Goal: Transaction & Acquisition: Purchase product/service

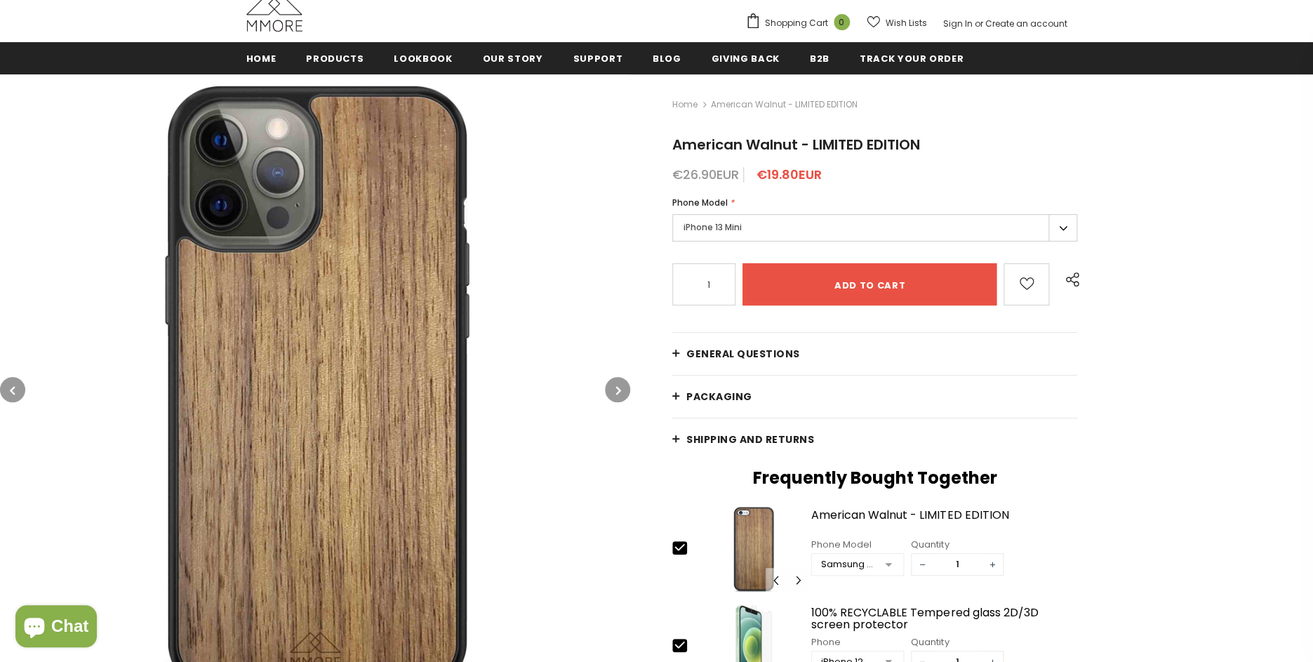
scroll to position [231, 0]
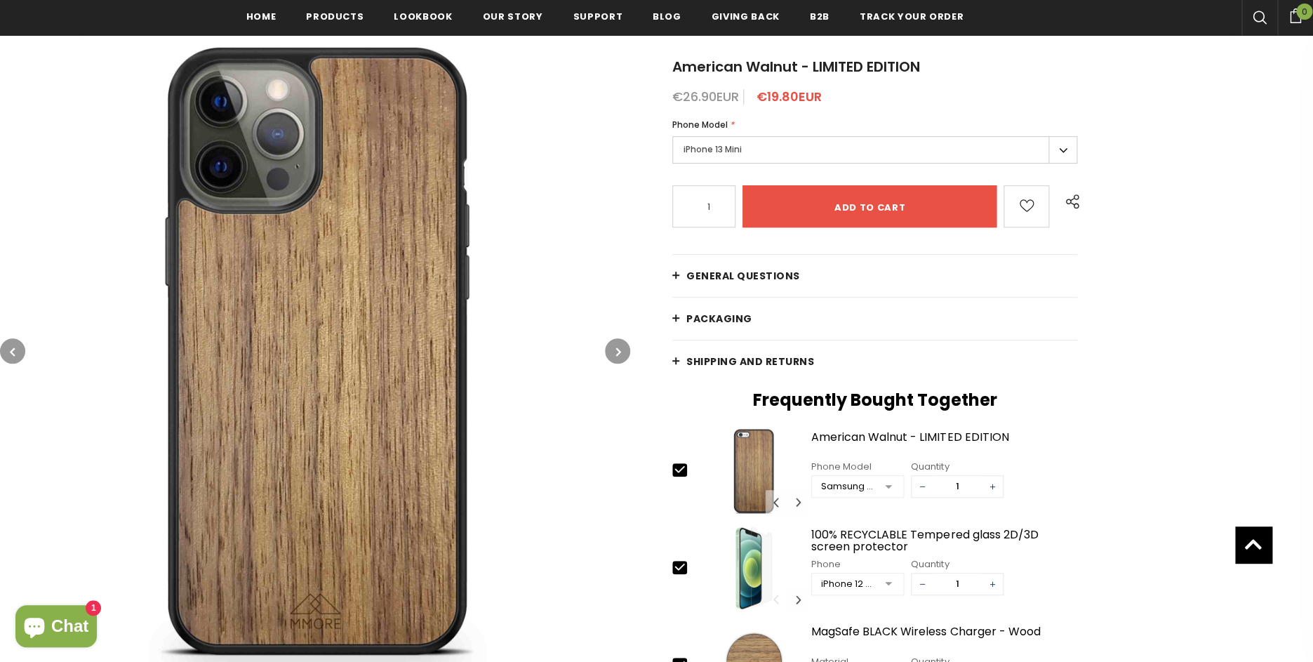
click at [623, 350] on button "button" at bounding box center [617, 350] width 25 height 25
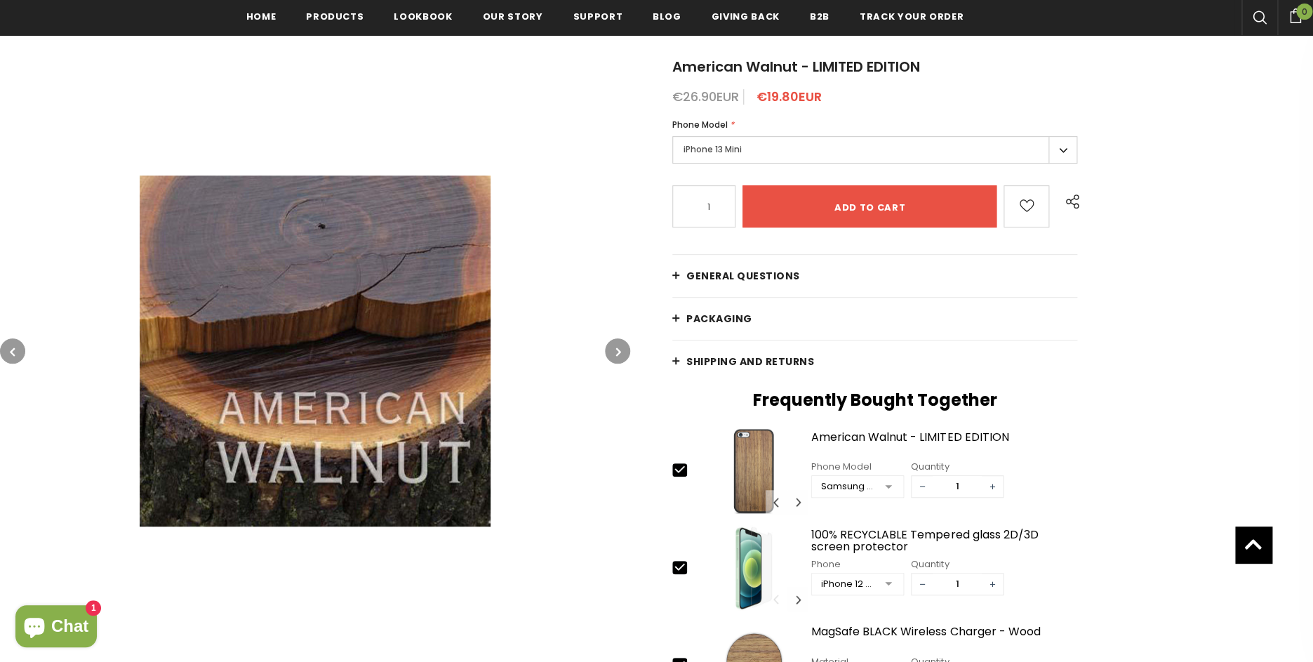
click at [623, 350] on button "button" at bounding box center [617, 350] width 25 height 25
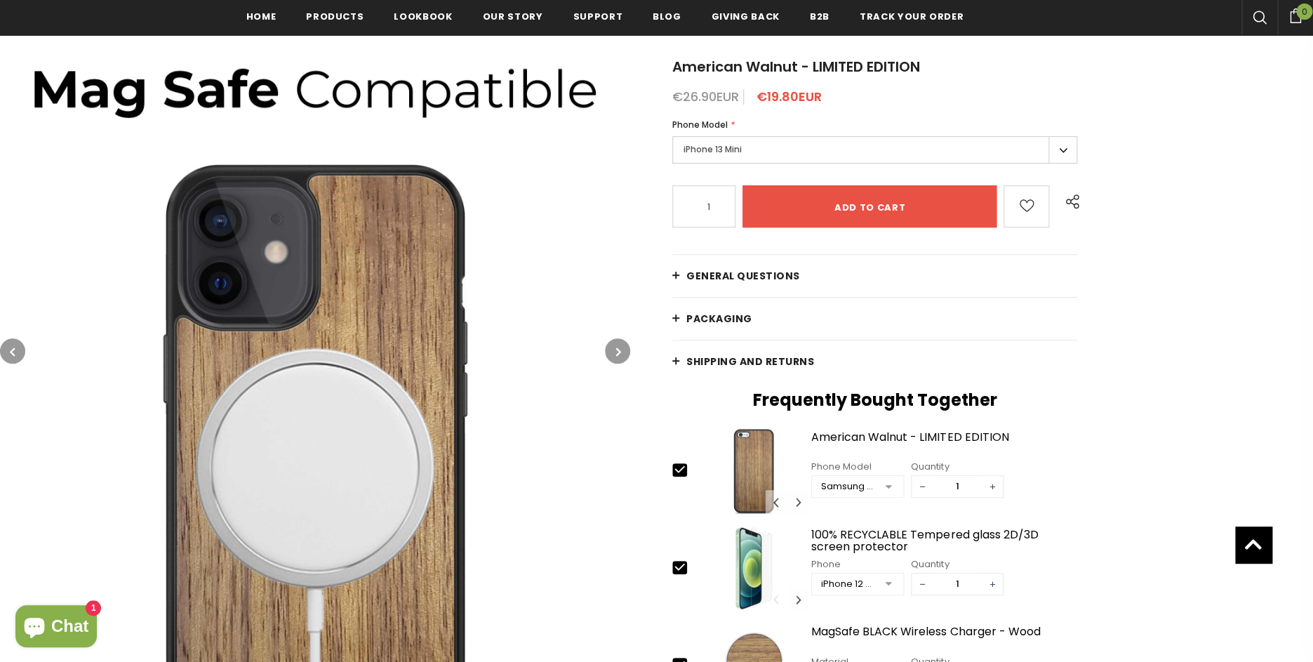
click at [623, 350] on button "button" at bounding box center [617, 350] width 25 height 25
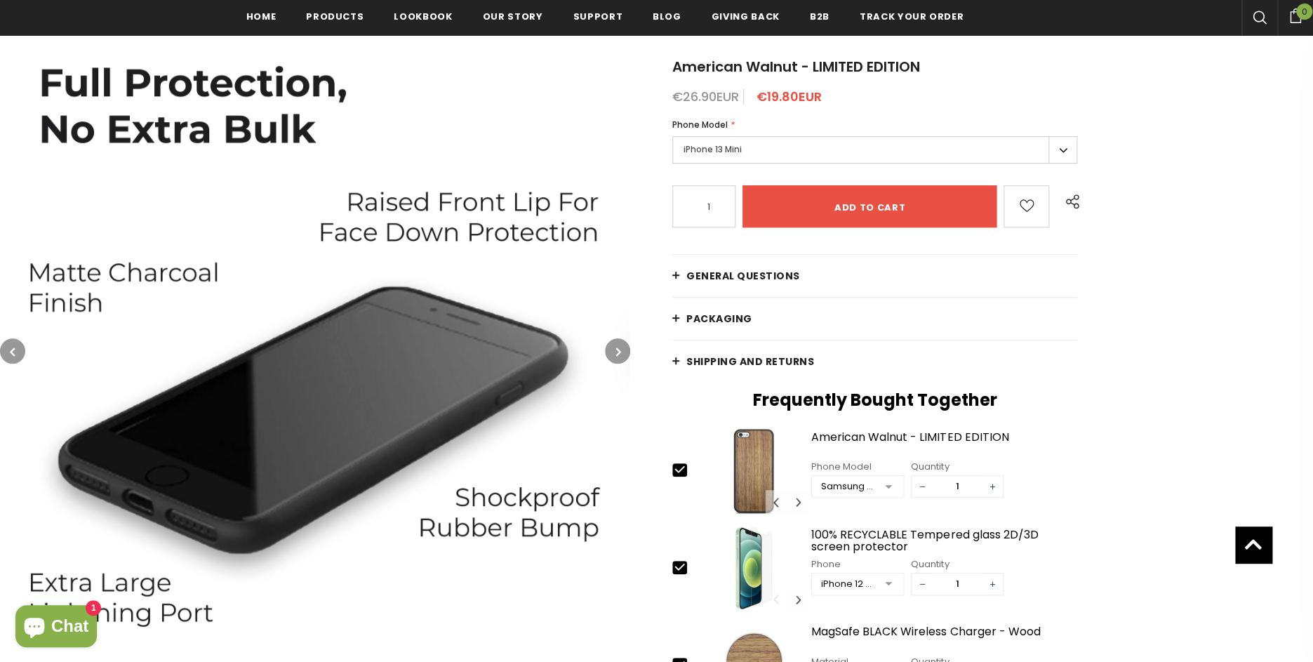
click at [623, 350] on button "button" at bounding box center [617, 350] width 25 height 25
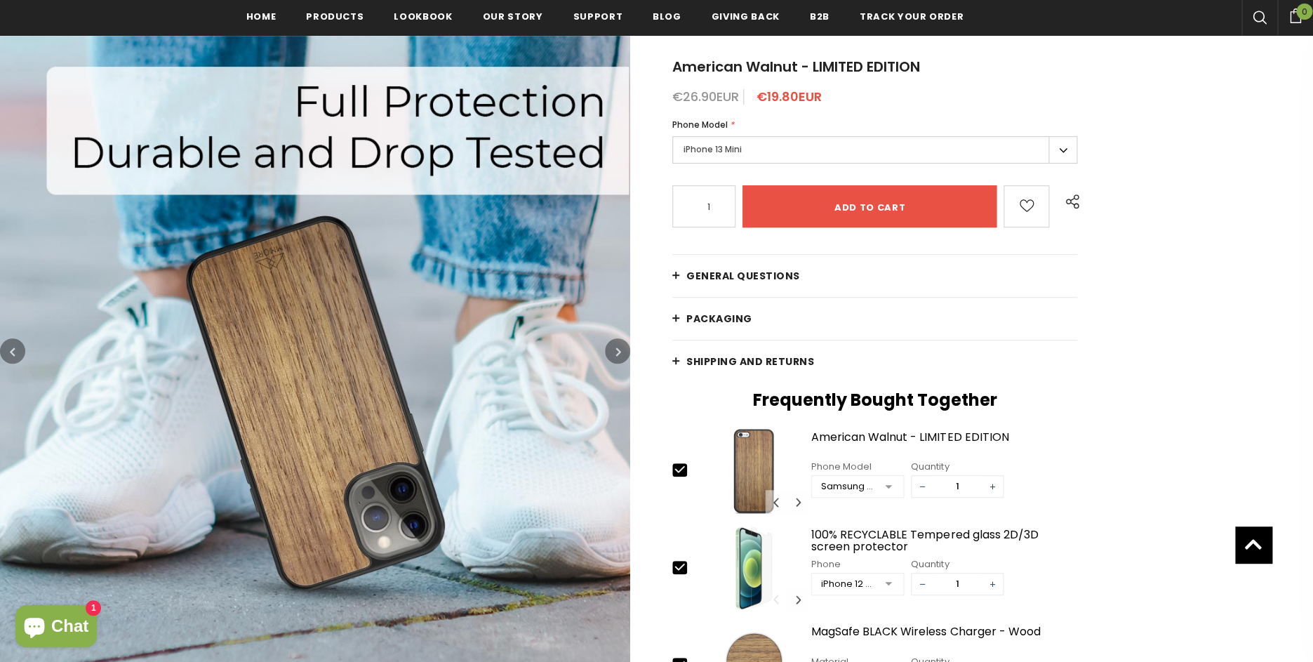
click at [623, 350] on button "button" at bounding box center [617, 350] width 25 height 25
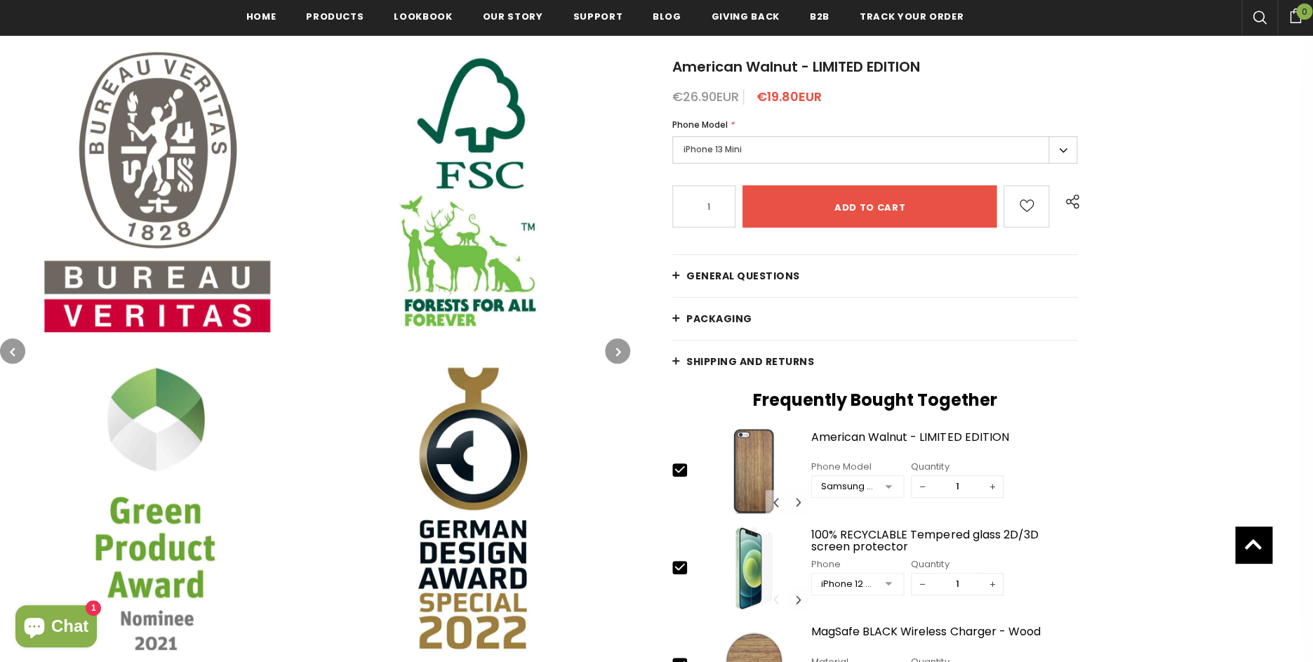
click at [623, 350] on button "button" at bounding box center [617, 350] width 25 height 25
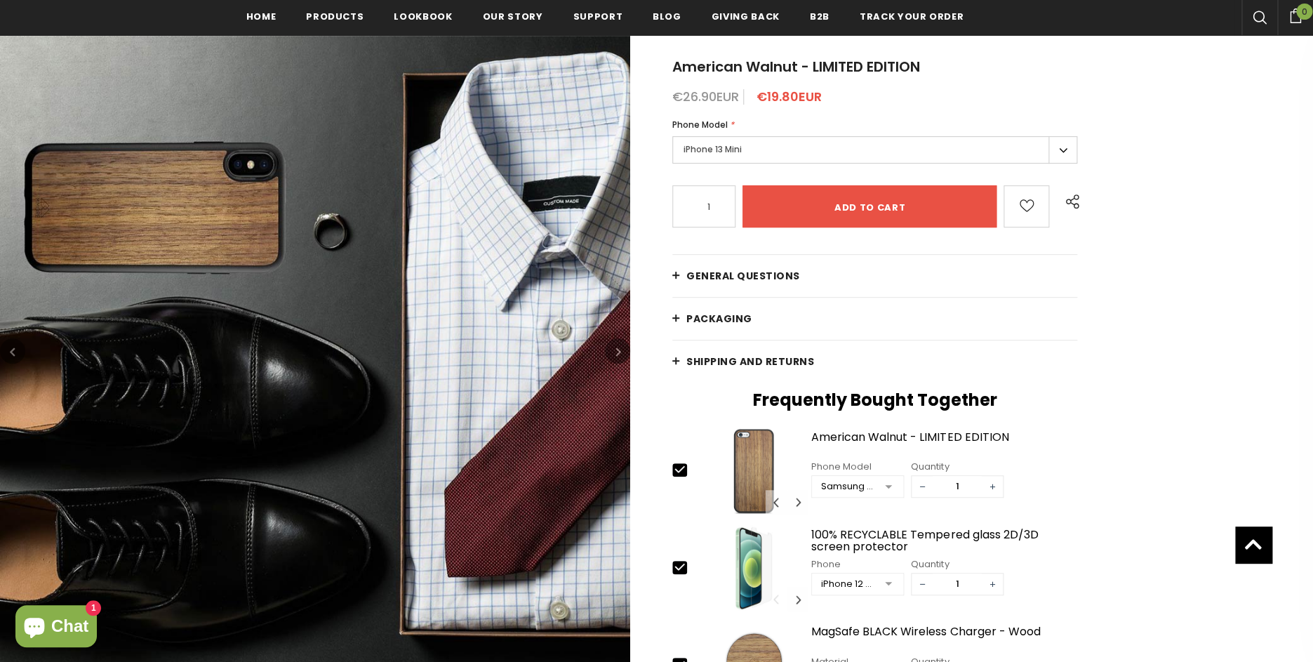
click at [623, 350] on button "button" at bounding box center [617, 350] width 25 height 25
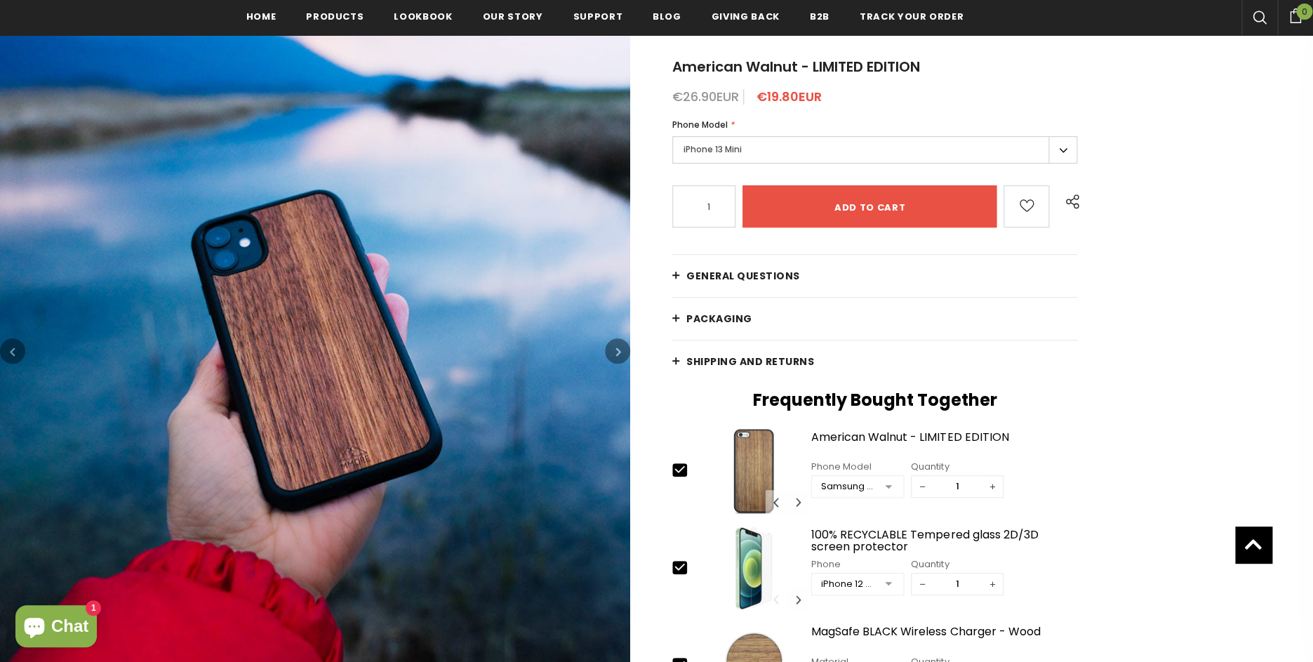
click at [623, 350] on button "button" at bounding box center [617, 350] width 25 height 25
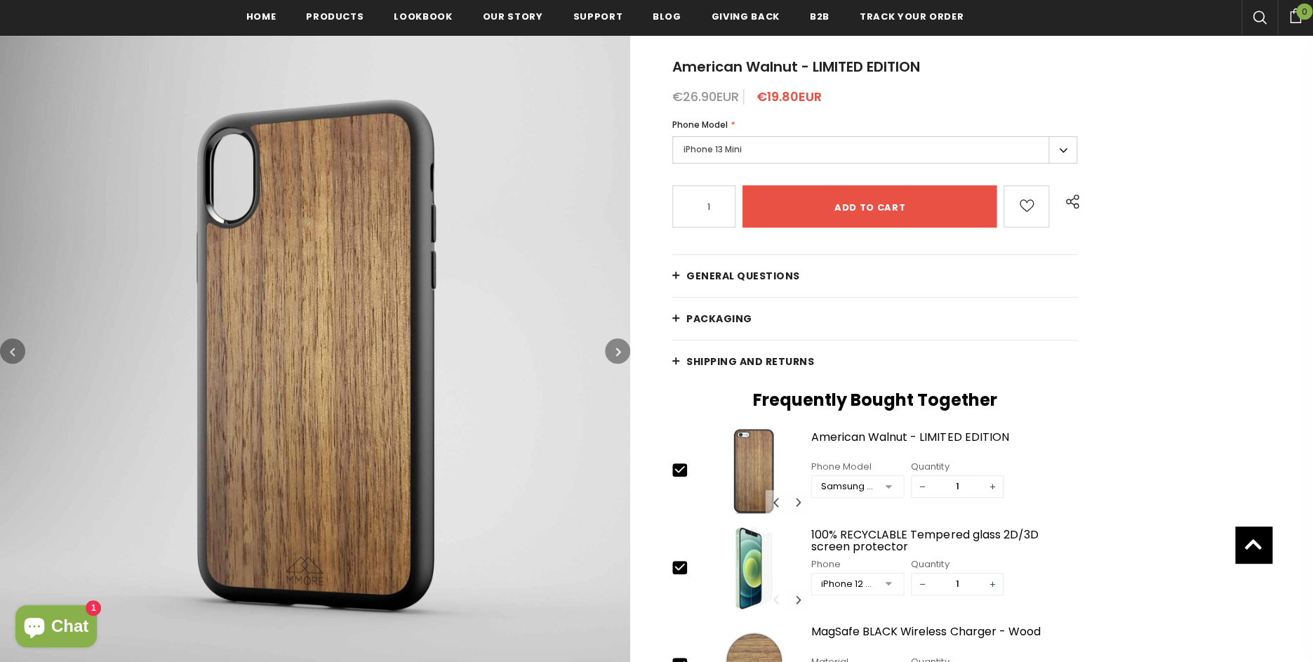
click at [623, 350] on button "button" at bounding box center [617, 350] width 25 height 25
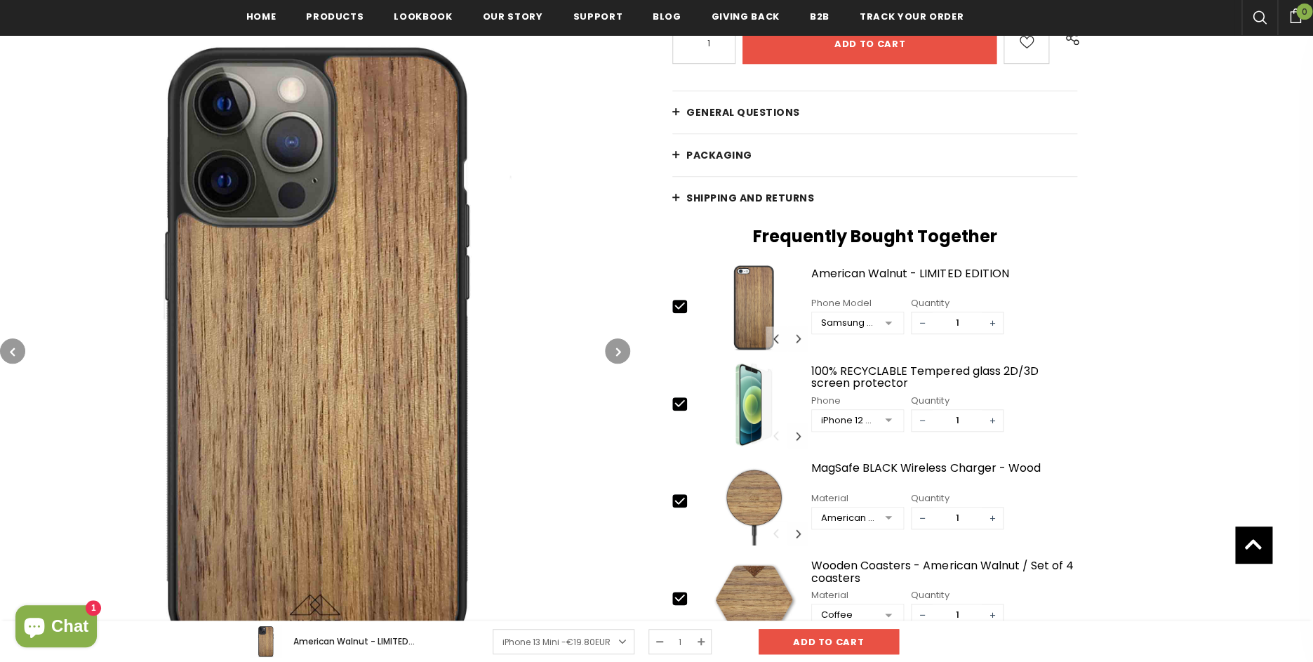
scroll to position [400, 0]
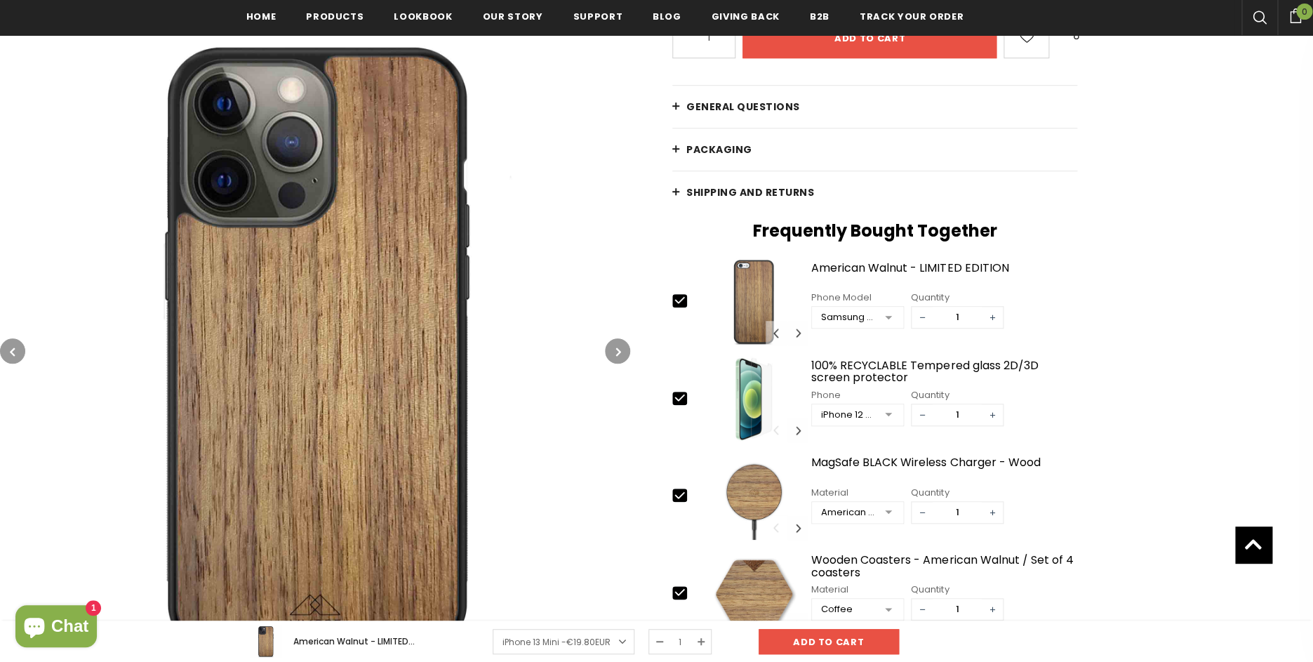
click at [850, 317] on div "Samsung Galaxy S25 Plus" at bounding box center [848, 317] width 54 height 14
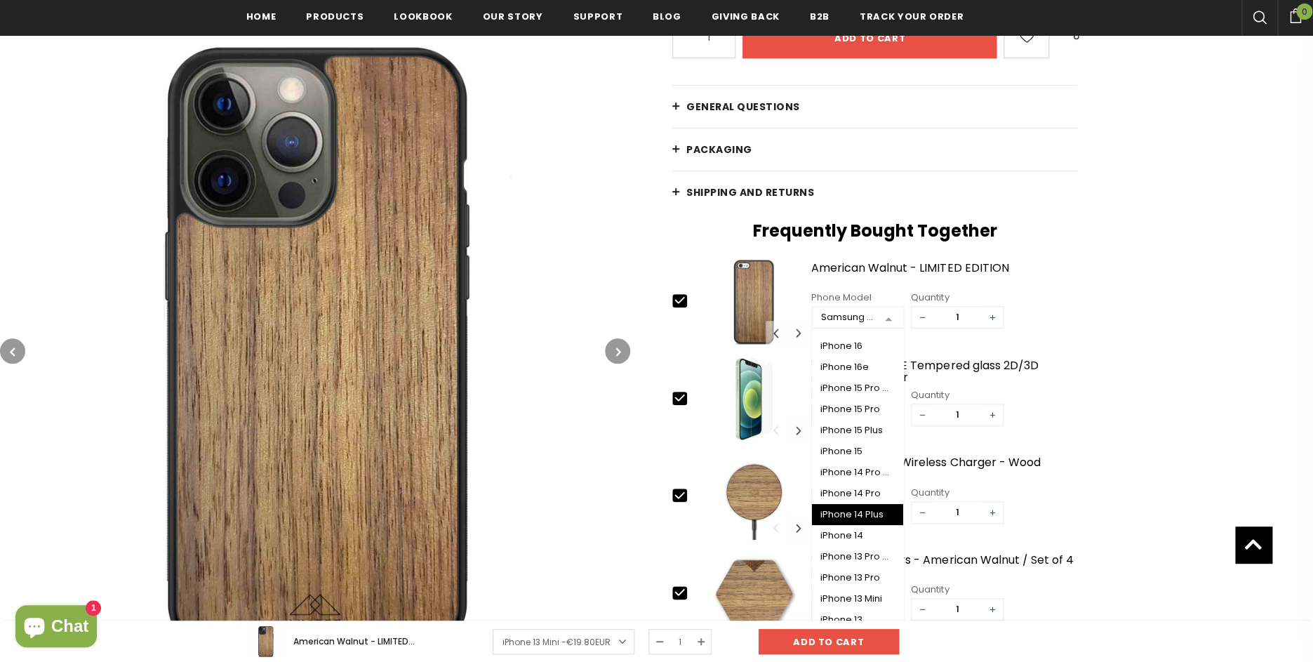
scroll to position [65, 0]
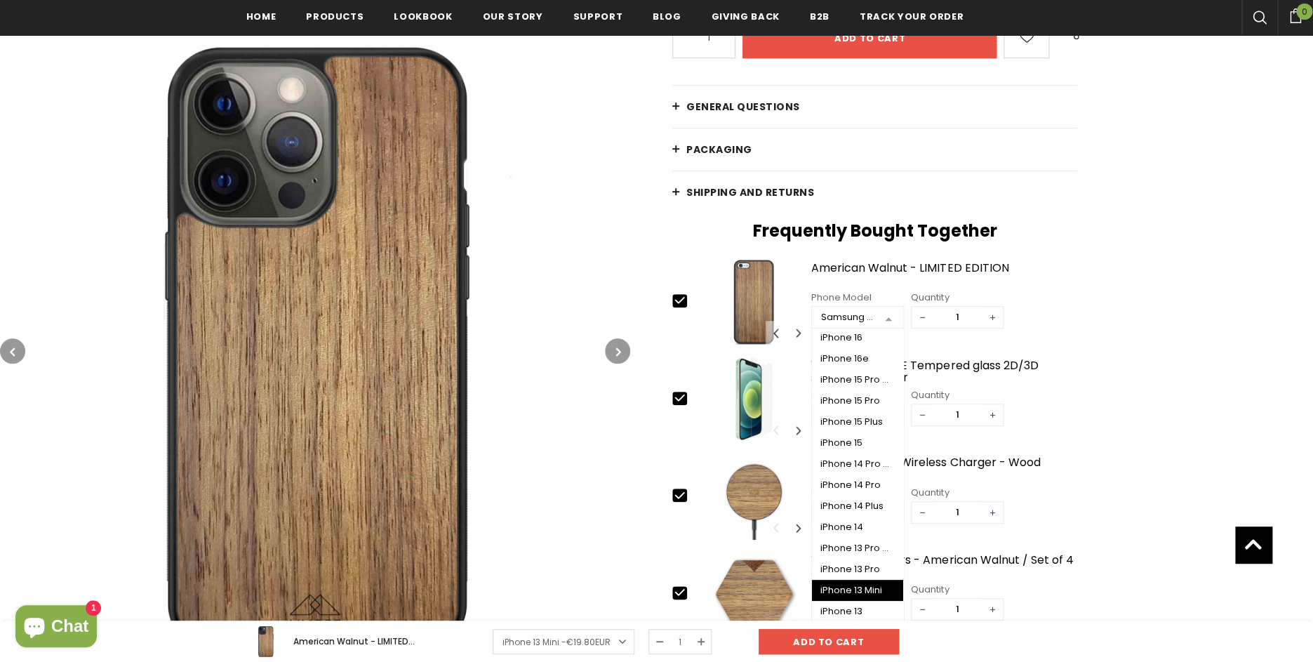
click at [854, 590] on div "iPhone 13 Mini" at bounding box center [858, 590] width 74 height 11
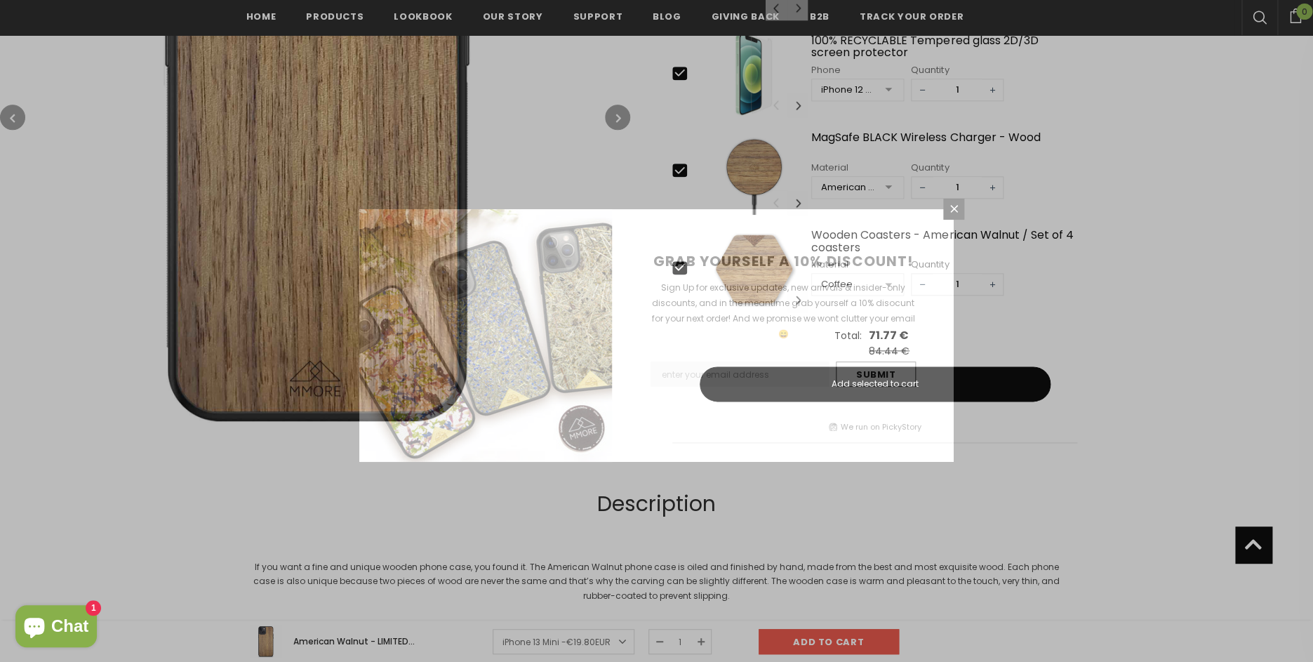
scroll to position [779, 0]
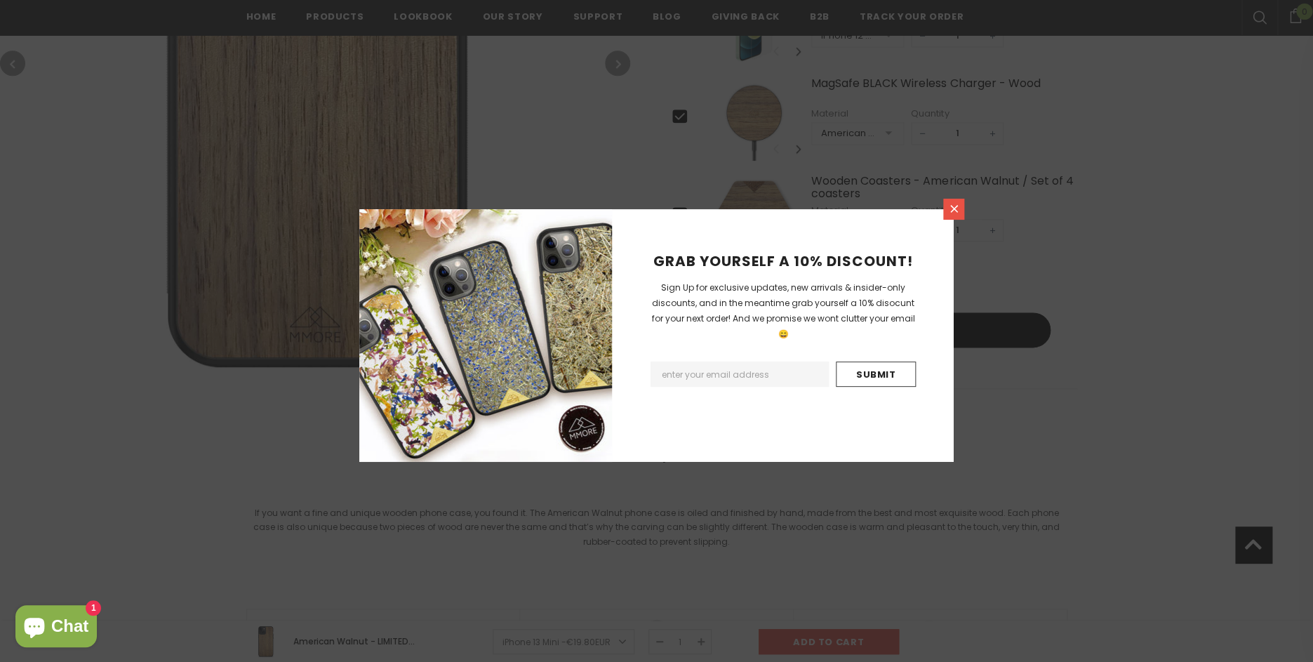
click at [959, 209] on icon at bounding box center [954, 209] width 12 height 12
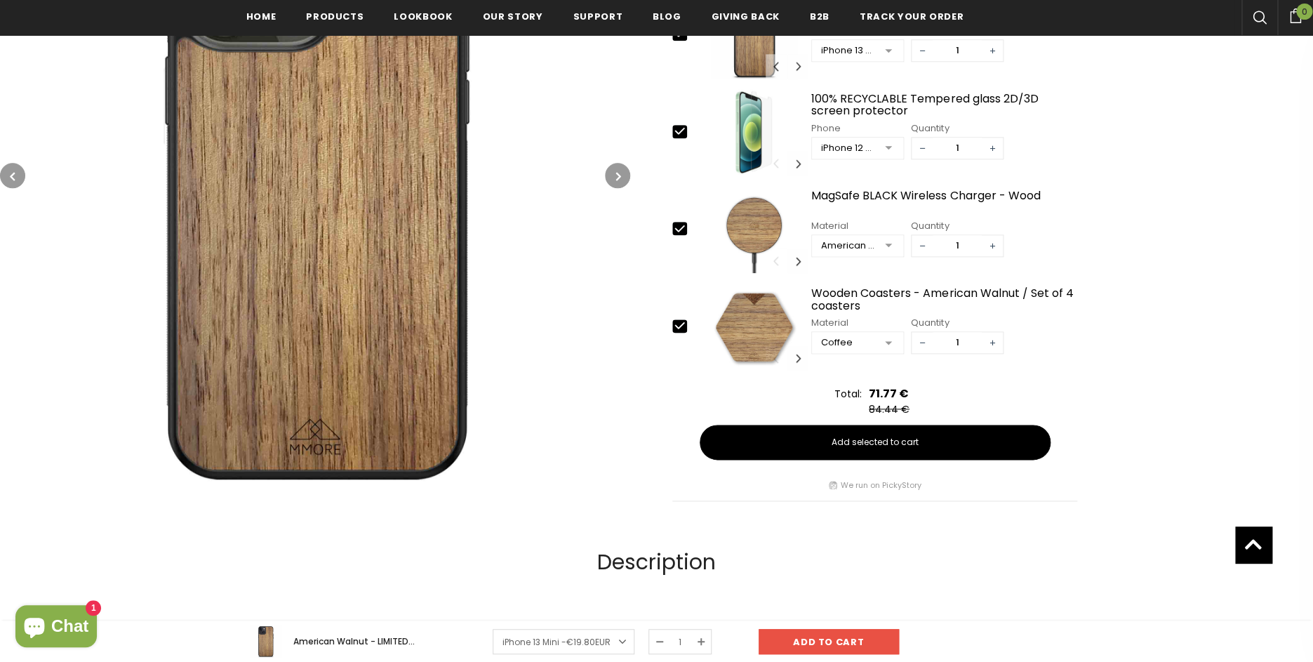
scroll to position [838, 0]
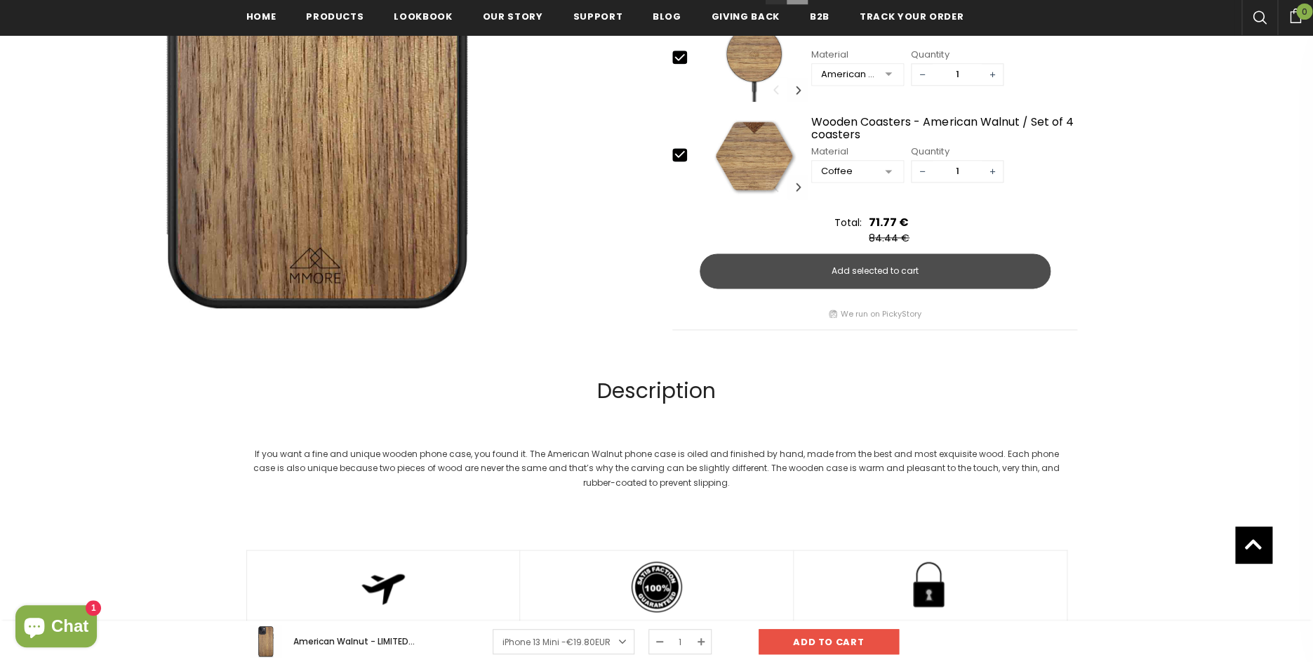
click at [809, 263] on button "Add selected to cart" at bounding box center [875, 270] width 351 height 35
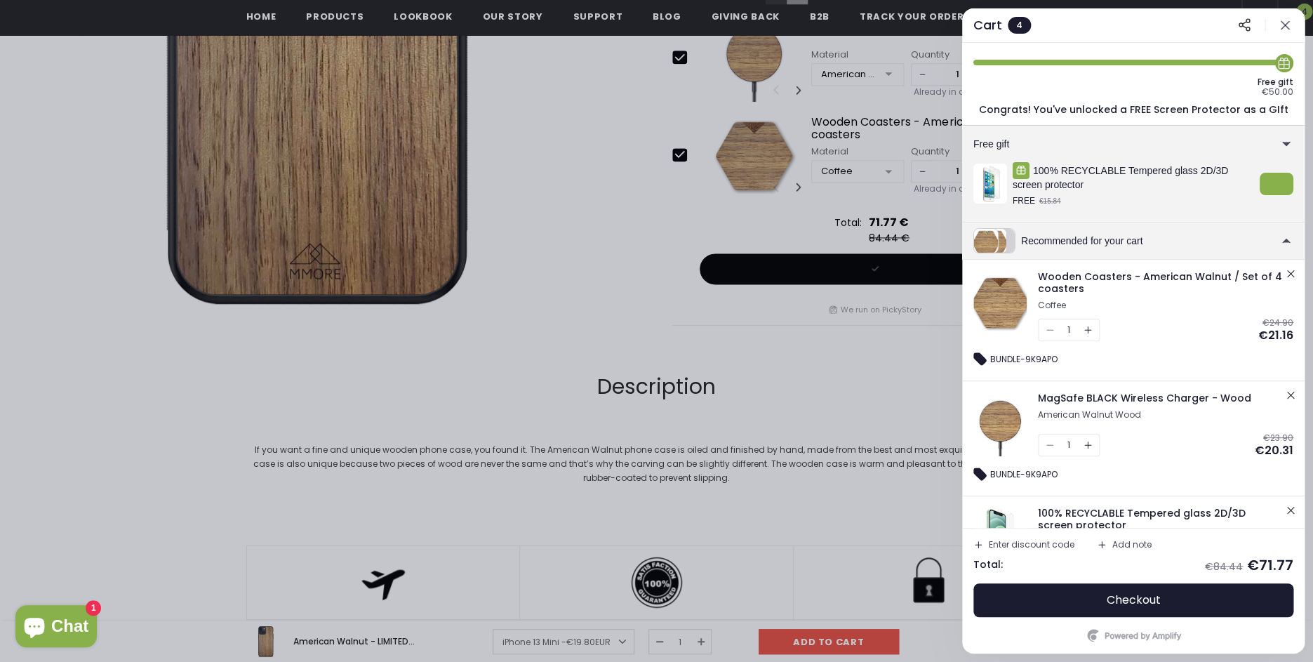
click at [1291, 23] on icon "button" at bounding box center [1285, 25] width 14 height 14
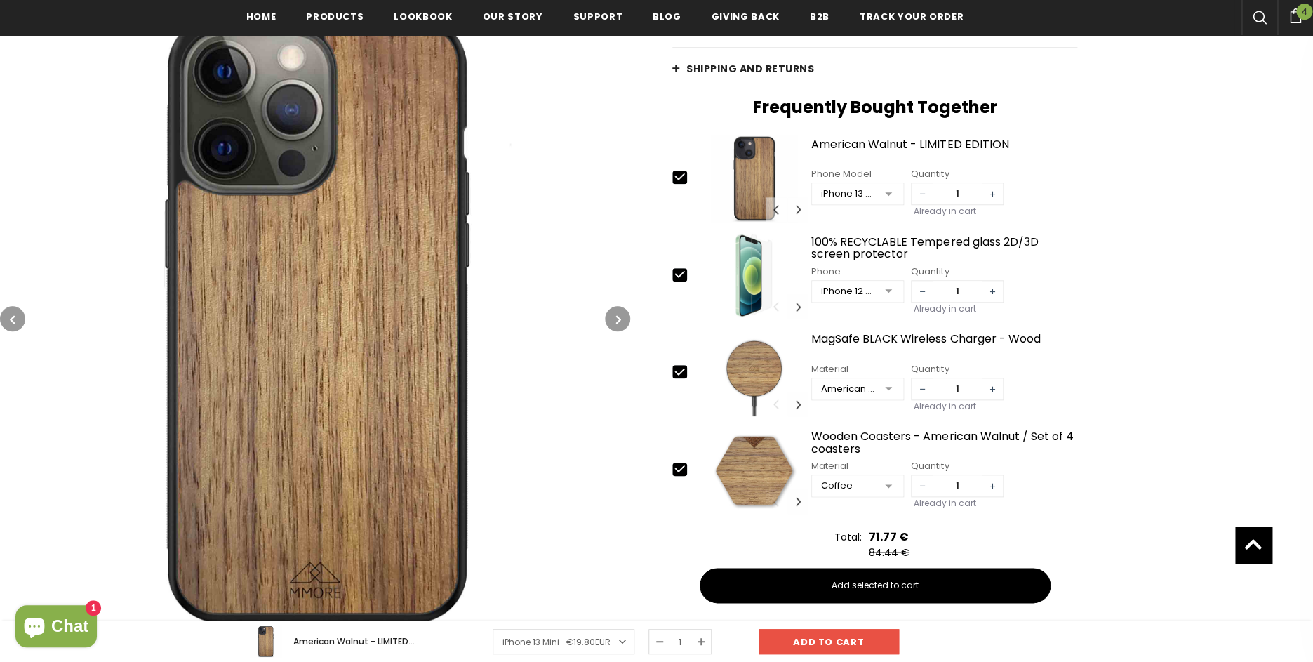
scroll to position [461, 0]
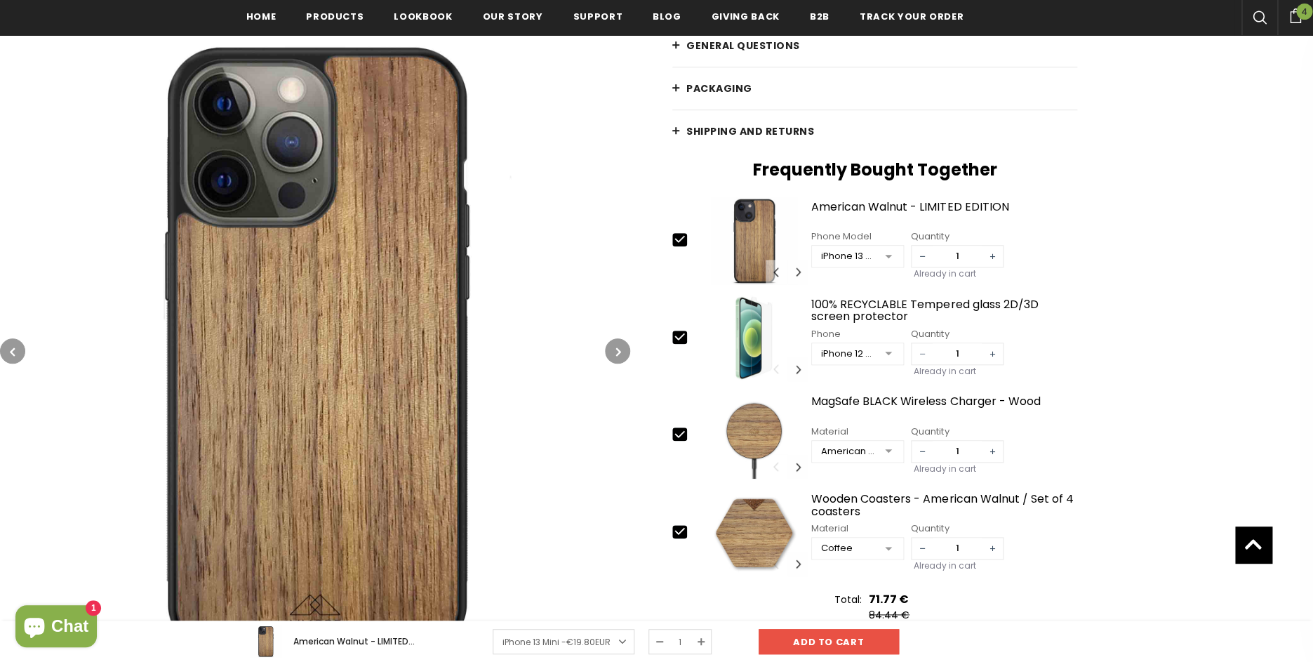
click at [924, 352] on span "−" at bounding box center [922, 353] width 21 height 21
type input "0"
click at [922, 446] on span "−" at bounding box center [922, 451] width 21 height 21
type input "0"
click at [922, 548] on span "−" at bounding box center [922, 548] width 21 height 21
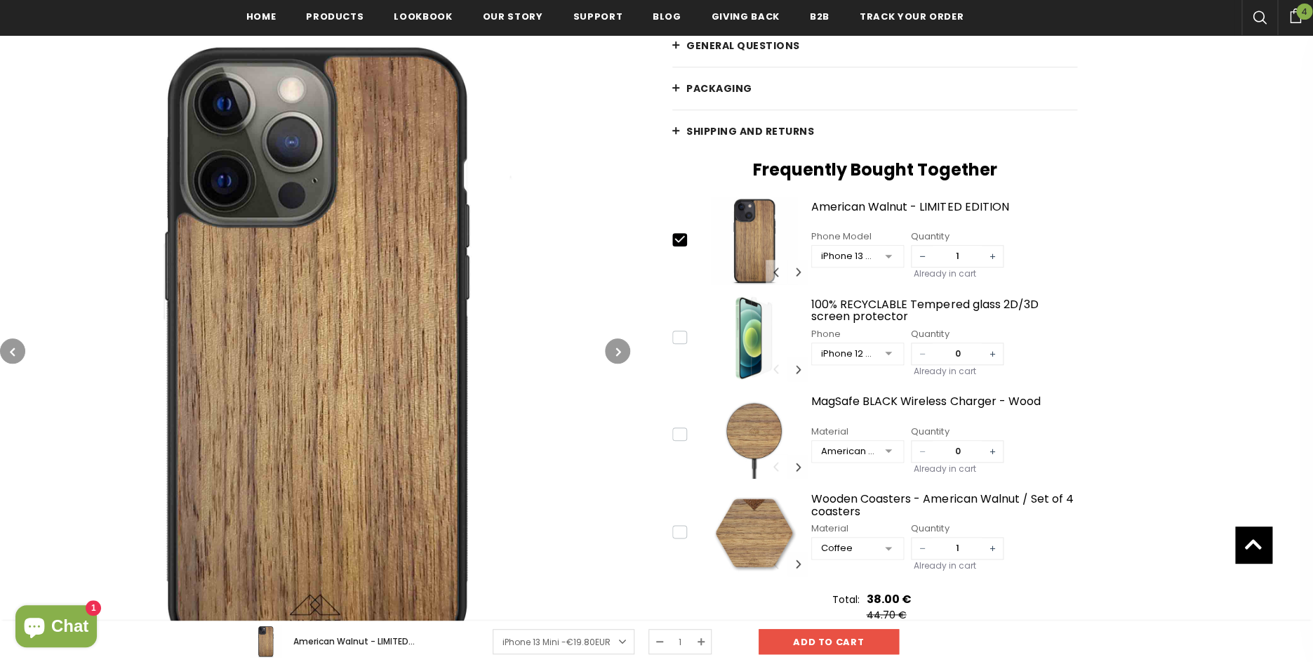
type input "0"
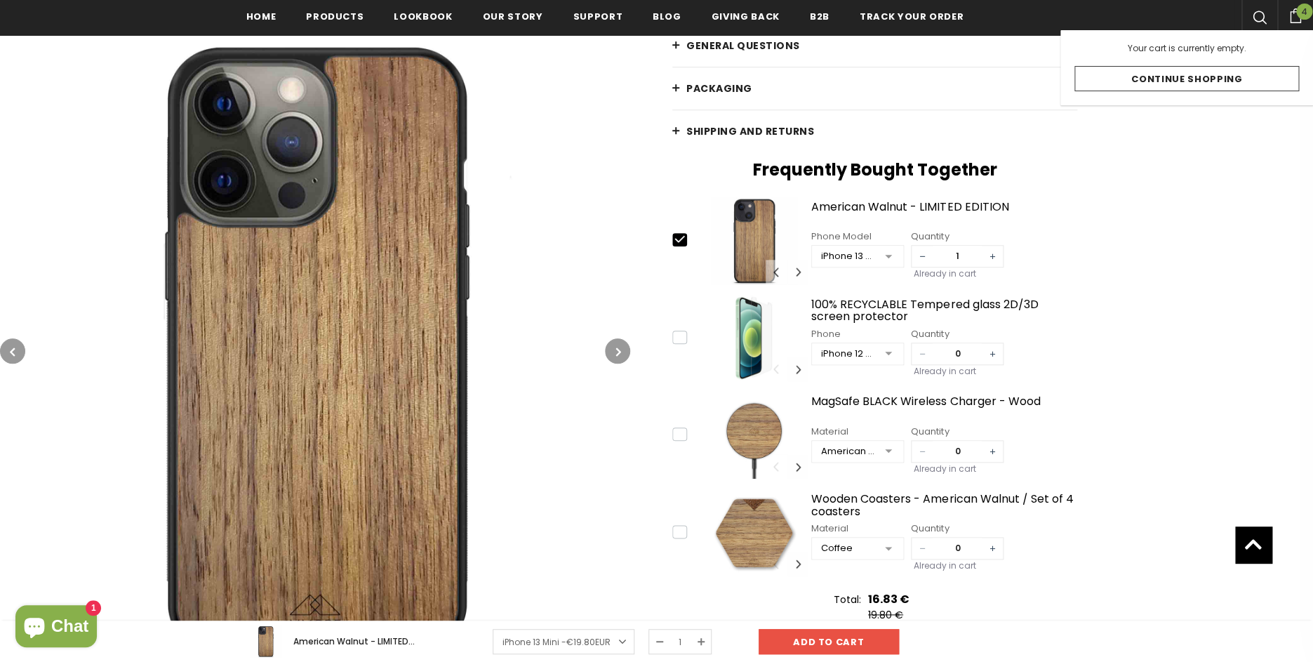
click at [1302, 14] on span "4" at bounding box center [1304, 12] width 16 height 16
click at [1297, 15] on icon at bounding box center [1295, 15] width 15 height 15
click at [1303, 12] on span "4" at bounding box center [1304, 12] width 16 height 16
click at [1233, 74] on link "Continue Shopping" at bounding box center [1187, 78] width 225 height 25
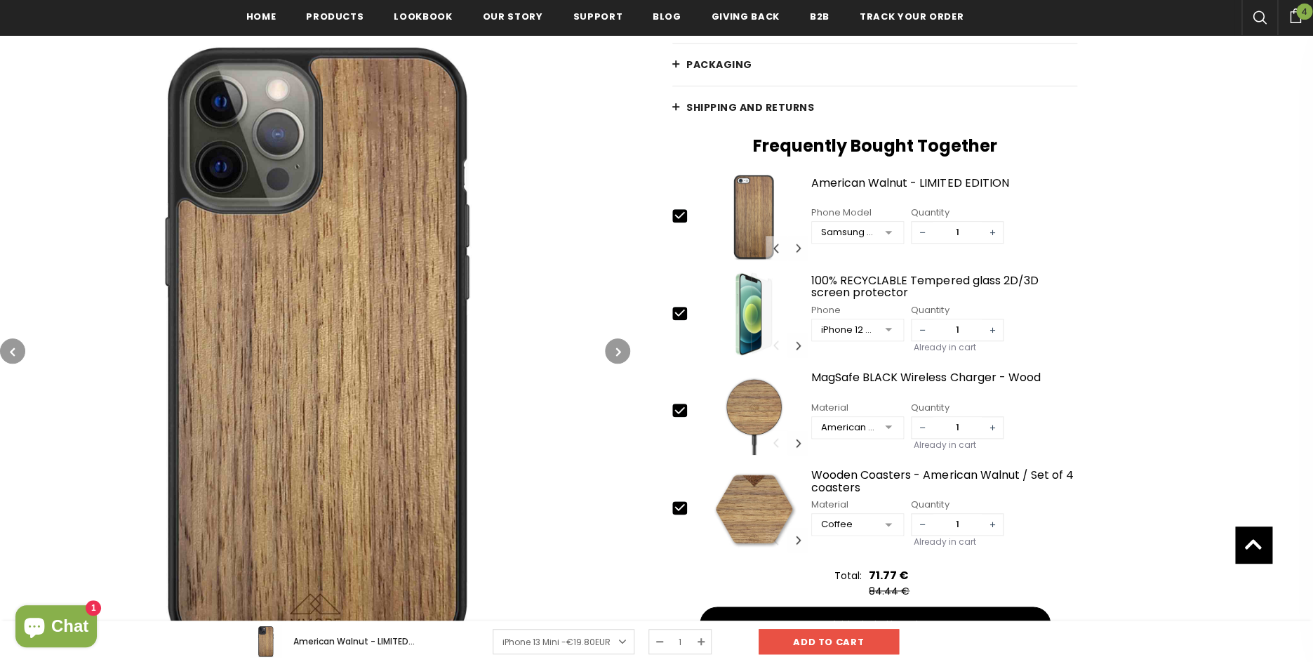
scroll to position [490, 0]
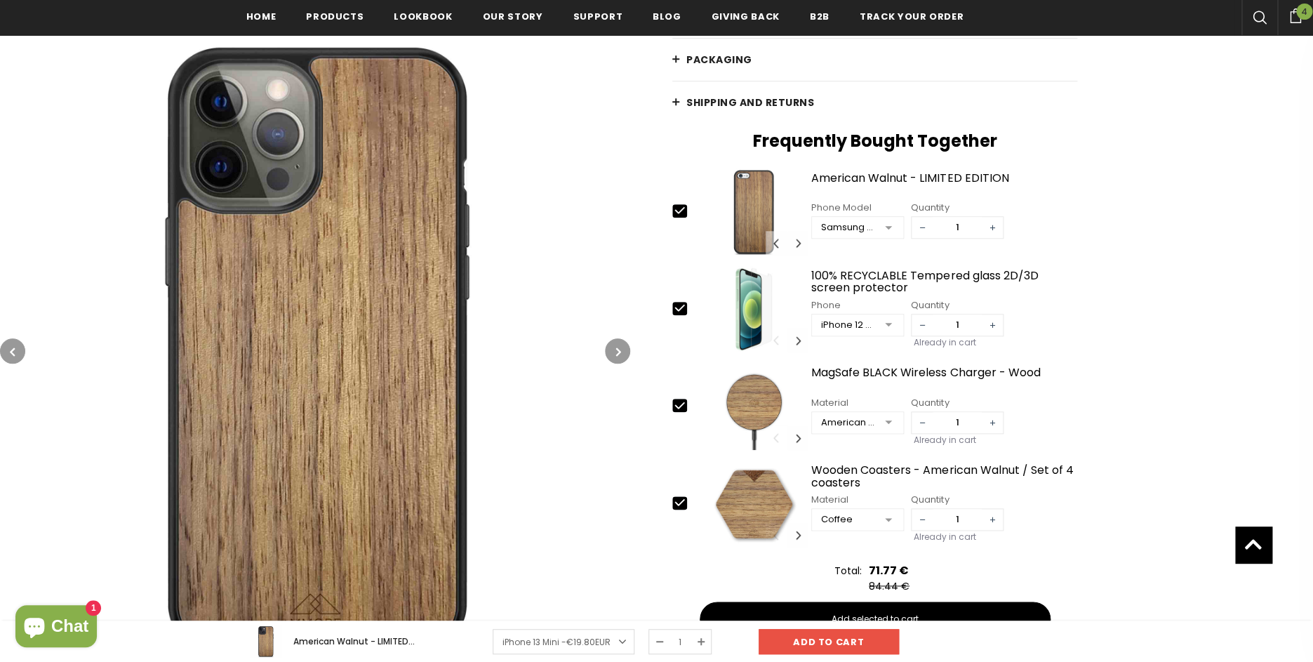
click at [682, 217] on icon at bounding box center [679, 210] width 15 height 15
type input "0"
click at [682, 311] on icon at bounding box center [679, 307] width 15 height 15
type input "0"
click at [678, 399] on icon at bounding box center [679, 405] width 15 height 15
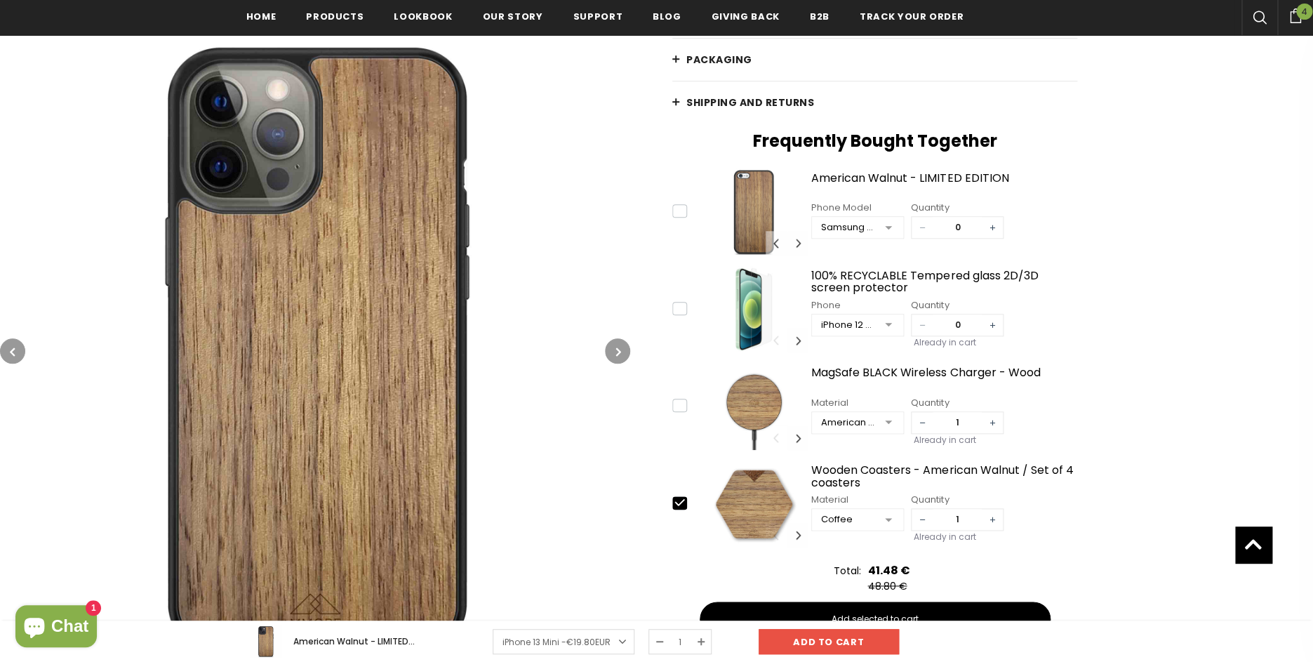
type input "0"
click at [684, 500] on icon at bounding box center [679, 502] width 9 height 6
type input "0"
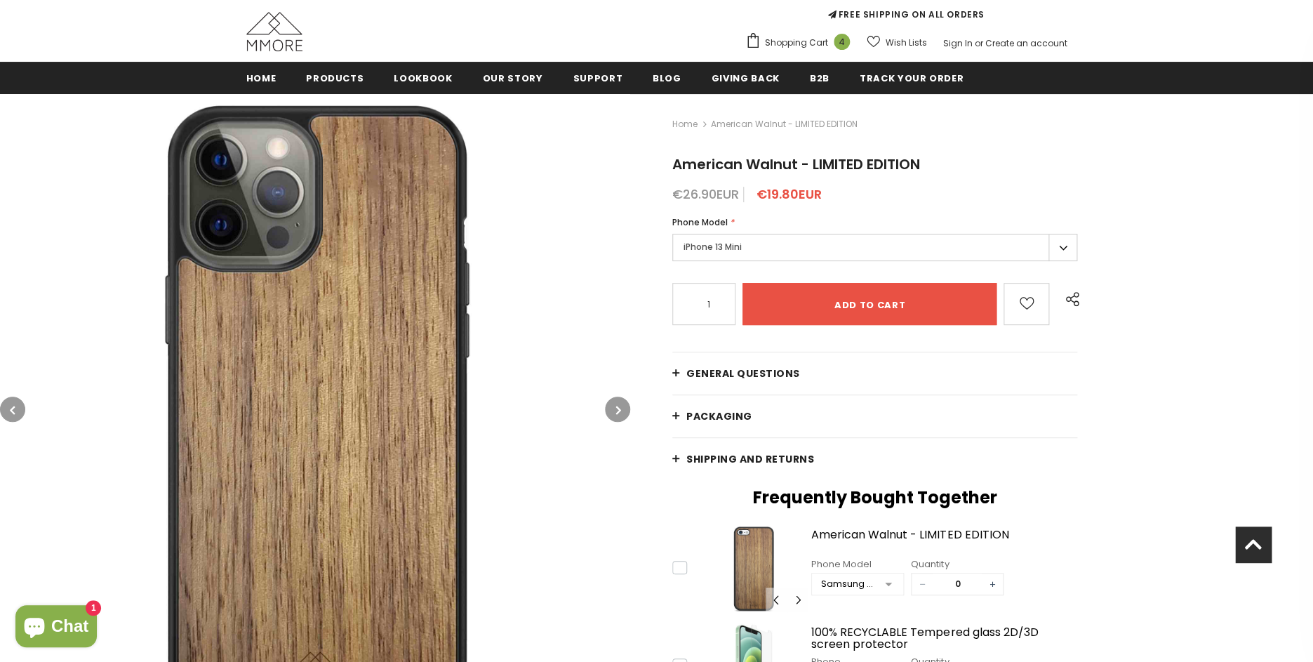
scroll to position [126, 0]
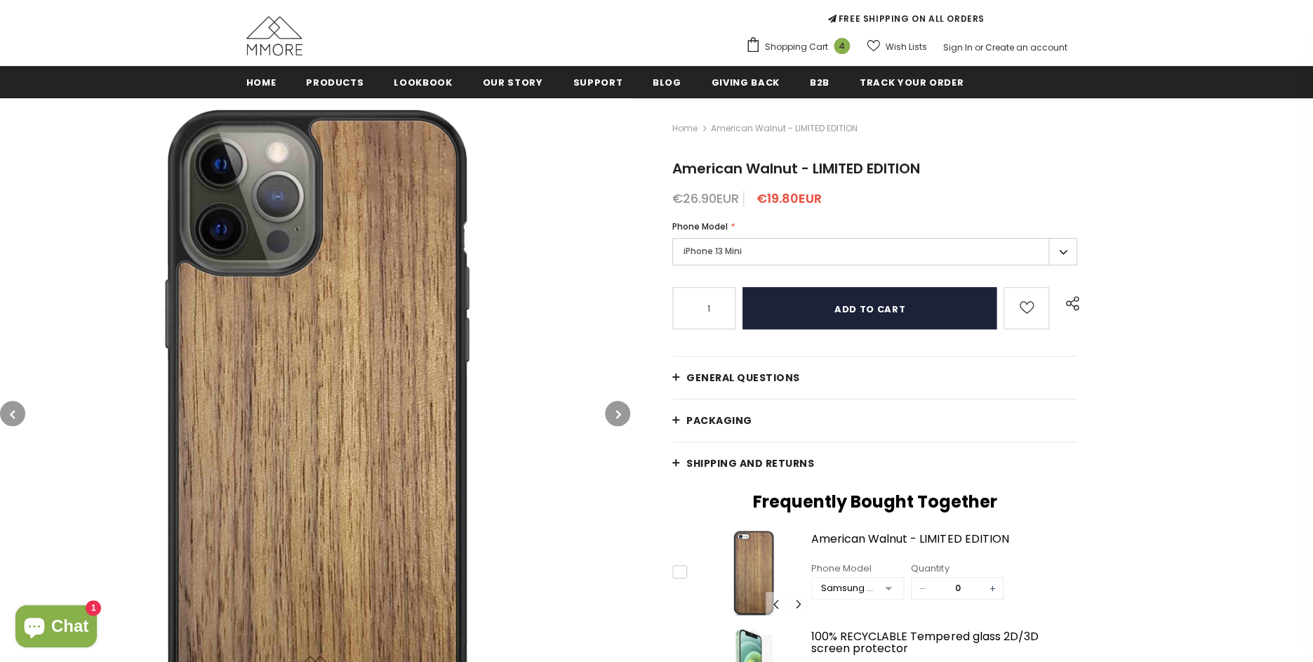
click at [912, 313] on input "Add to cart" at bounding box center [870, 308] width 254 height 42
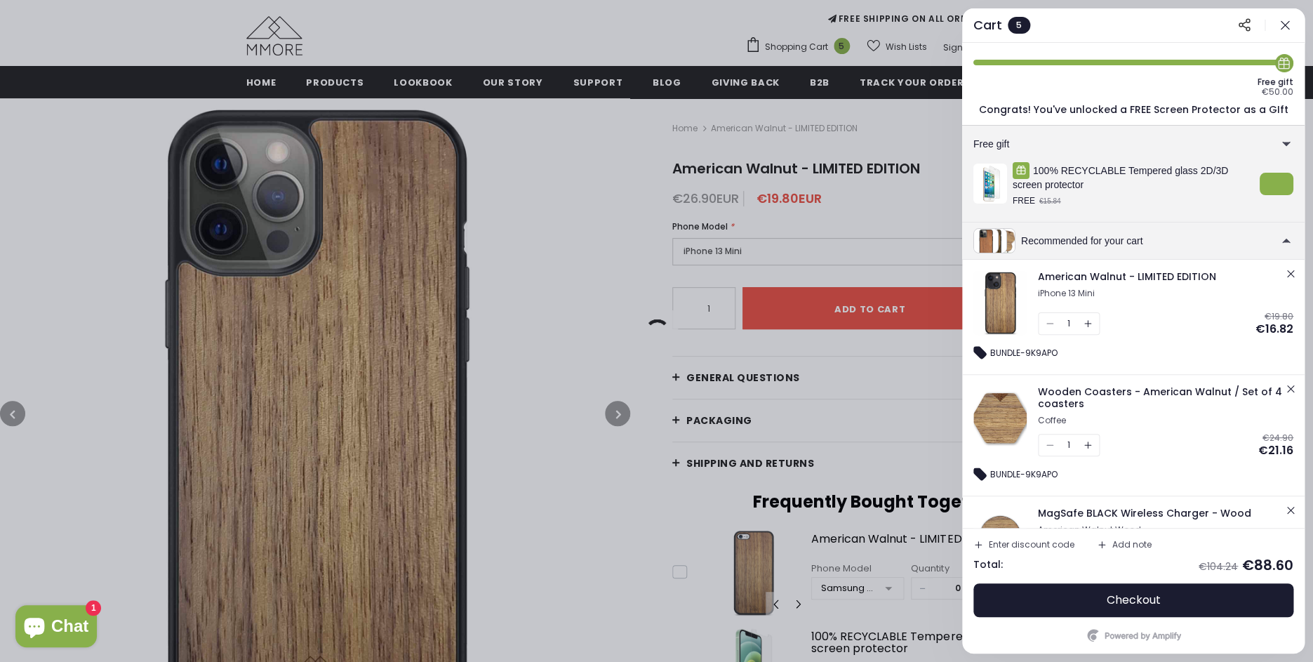
click at [1048, 447] on div "1" at bounding box center [1069, 445] width 62 height 22
click at [1049, 443] on div "1" at bounding box center [1069, 445] width 62 height 22
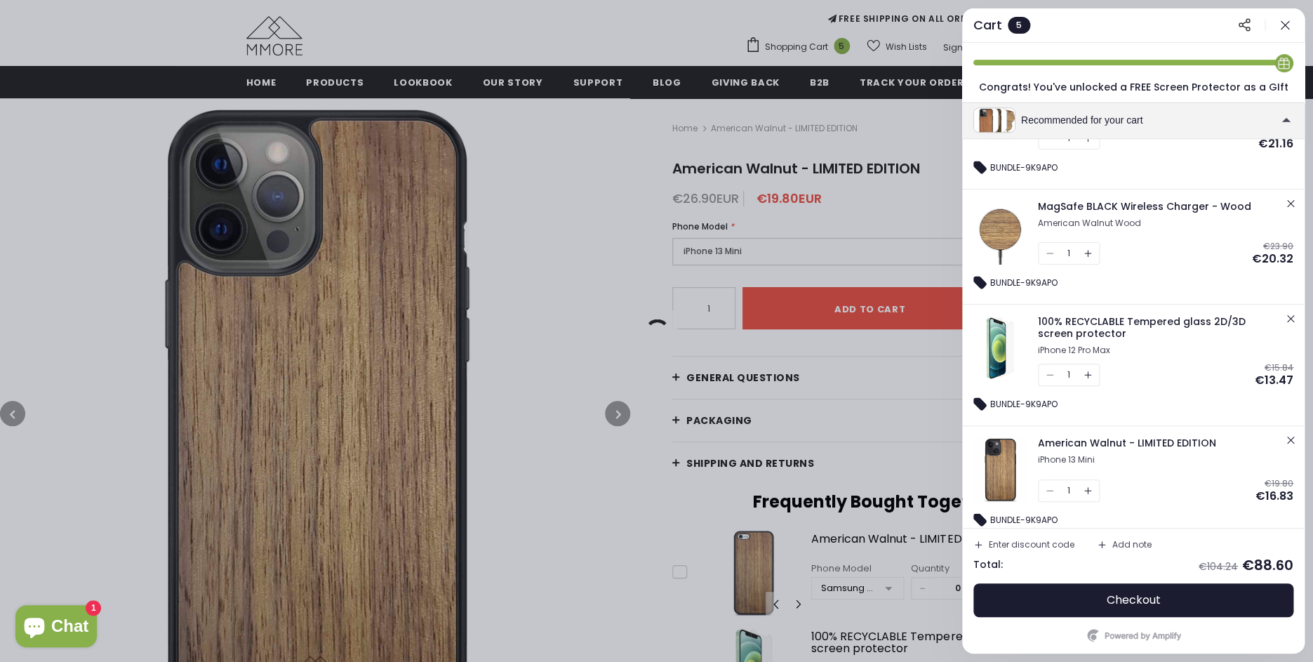
scroll to position [321, 0]
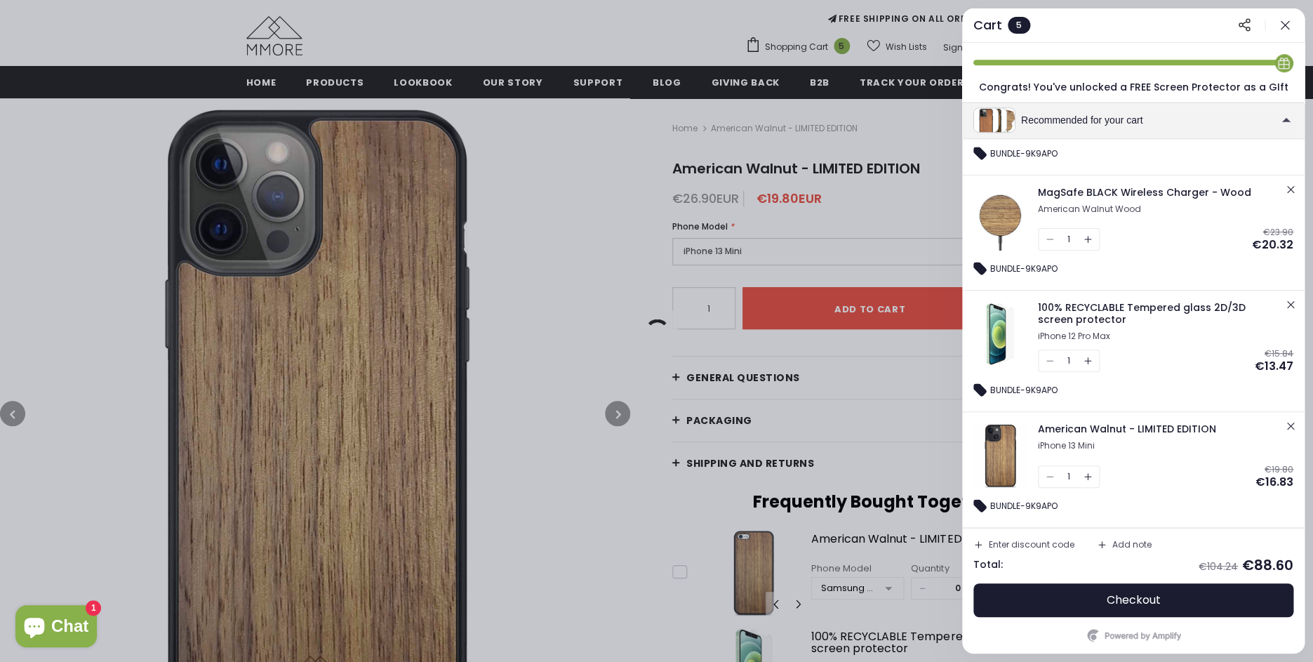
click at [1052, 477] on div "1" at bounding box center [1069, 476] width 62 height 22
click at [1049, 477] on div "1" at bounding box center [1069, 476] width 62 height 22
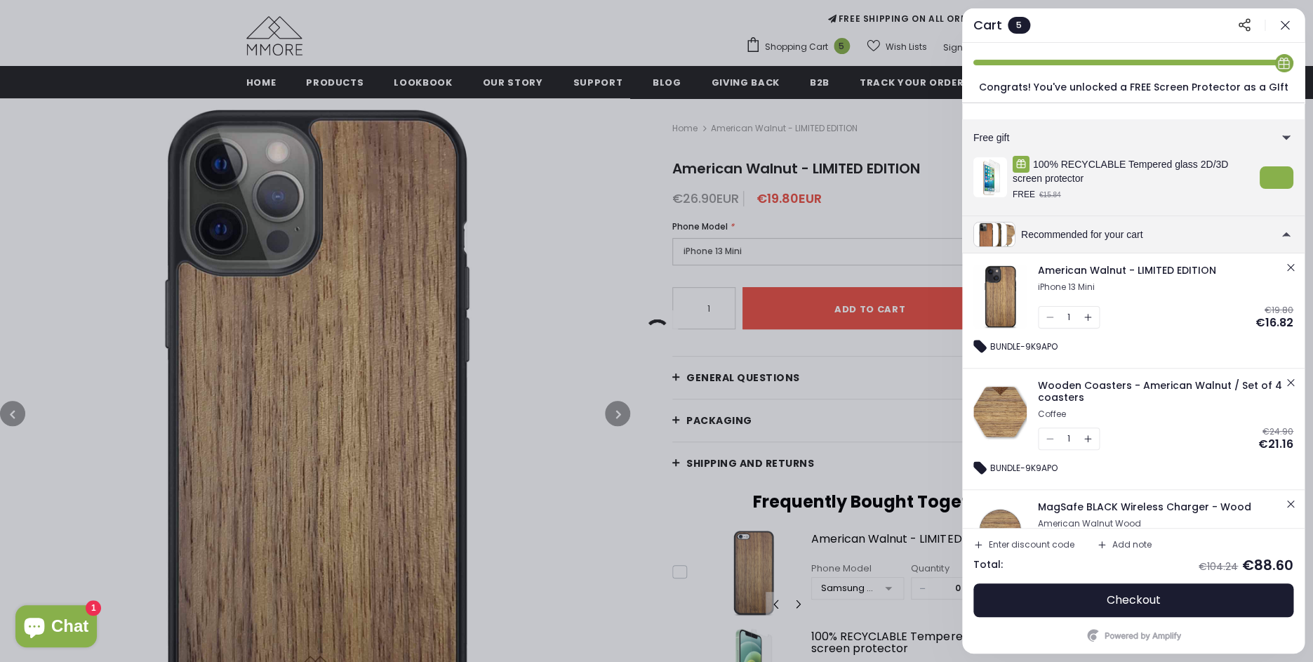
scroll to position [0, 0]
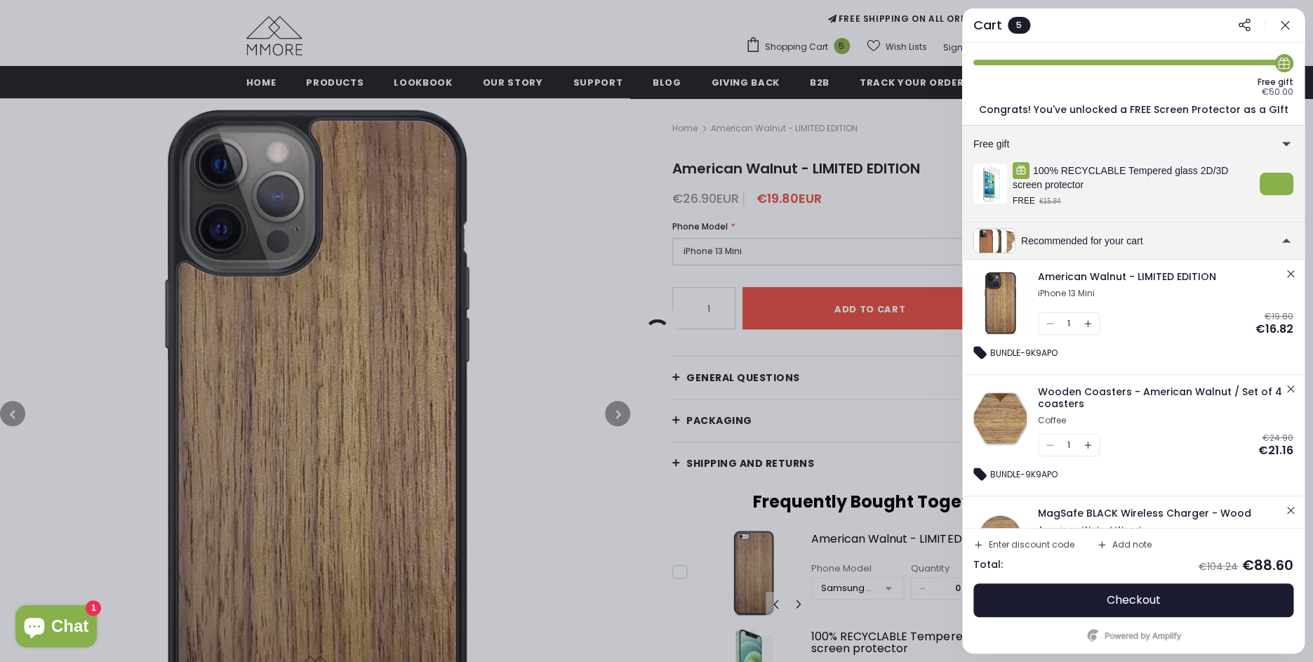
click at [1288, 390] on icon "button" at bounding box center [1290, 388] width 11 height 11
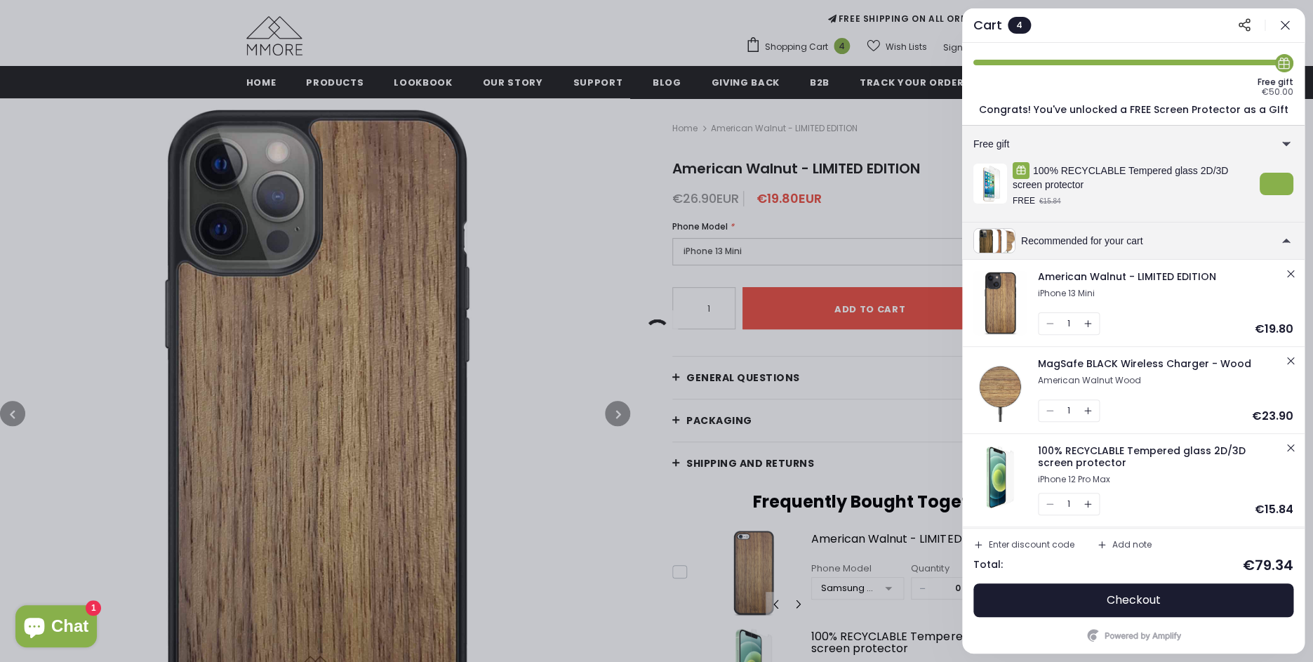
click at [1289, 453] on icon "button" at bounding box center [1290, 447] width 11 height 11
click at [1290, 390] on div "MagSafe BLACK Wireless Charger - Wood American Walnut Wood 1 €23.90" at bounding box center [1165, 390] width 255 height 64
click at [1290, 364] on icon "button" at bounding box center [1290, 360] width 11 height 11
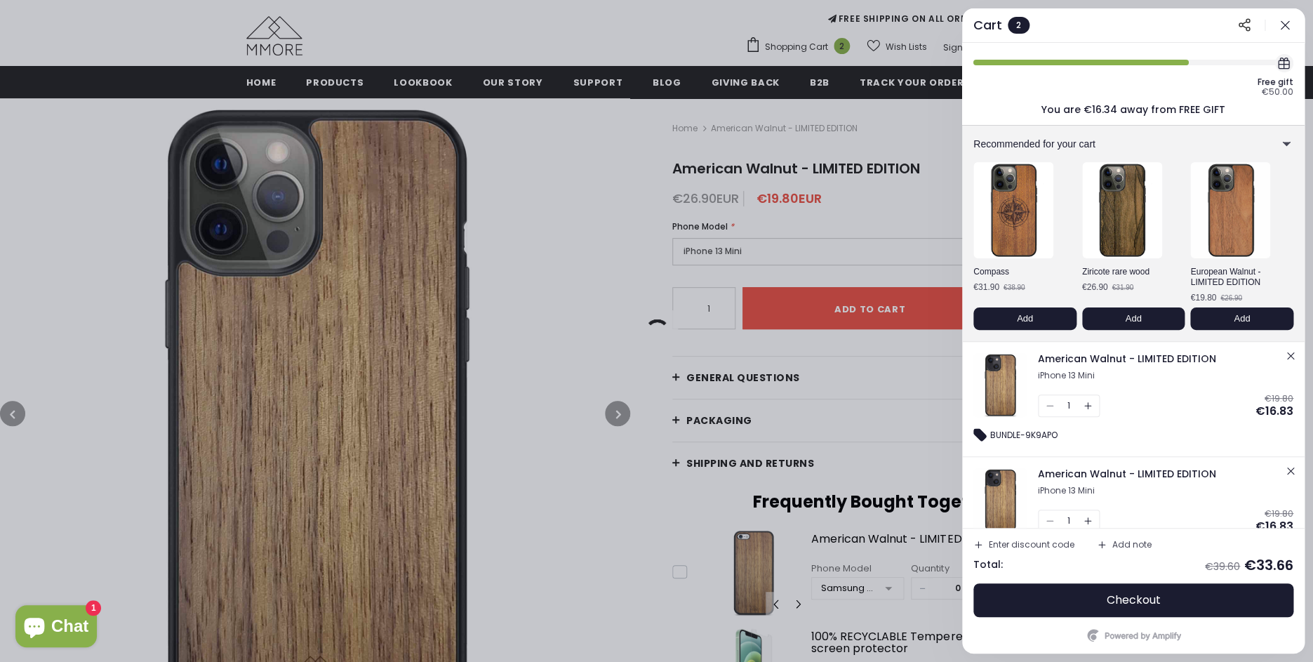
click at [1289, 467] on icon "button" at bounding box center [1290, 470] width 11 height 11
